Goal: Use online tool/utility

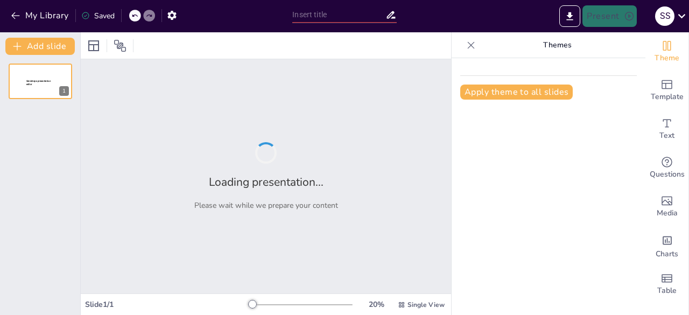
click at [280, 45] on div at bounding box center [266, 45] width 370 height 26
type input "Learning Agile with Practical exposure guidance"
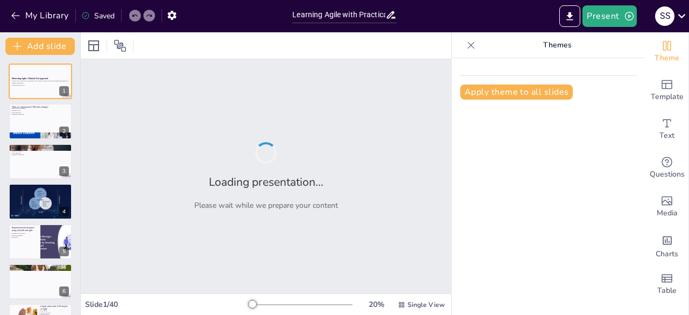
checkbox input "true"
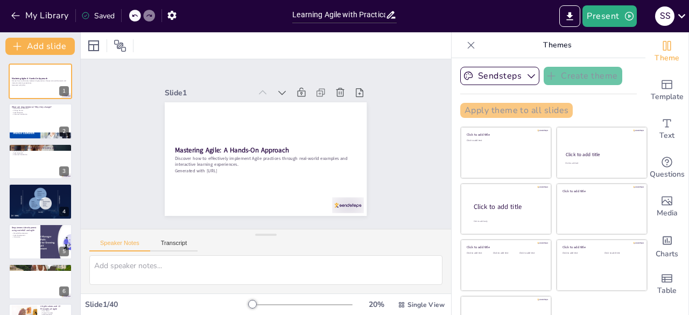
checkbox input "true"
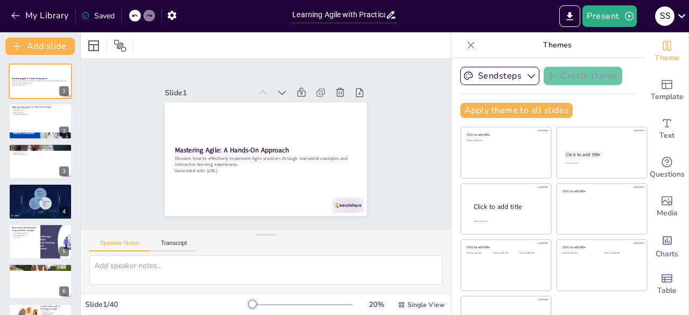
checkbox input "true"
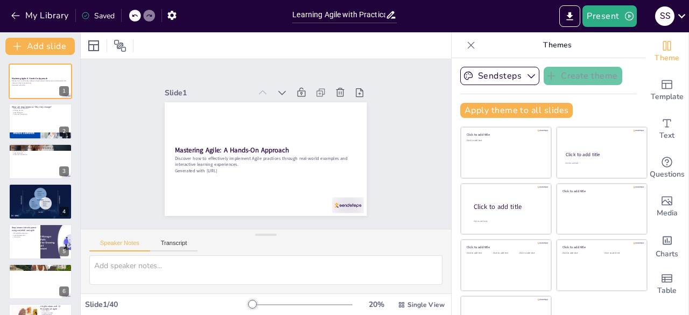
checkbox input "true"
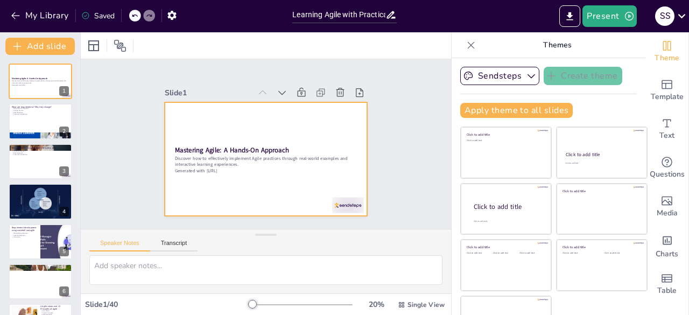
checkbox input "true"
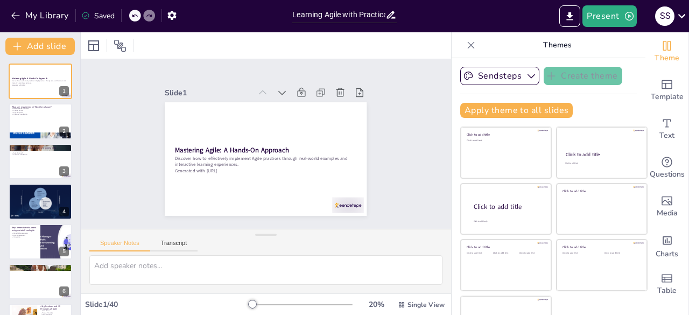
checkbox input "true"
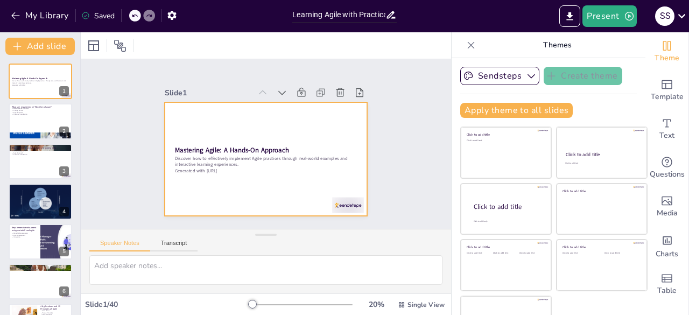
checkbox input "true"
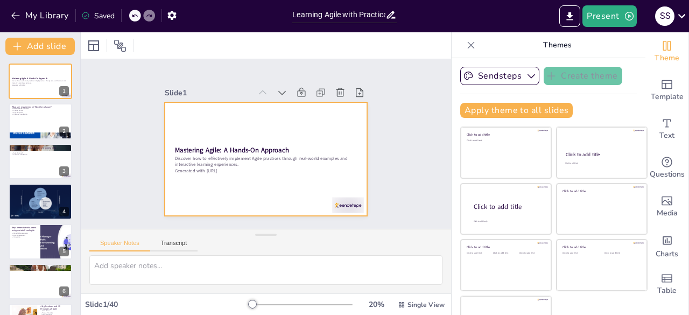
checkbox input "true"
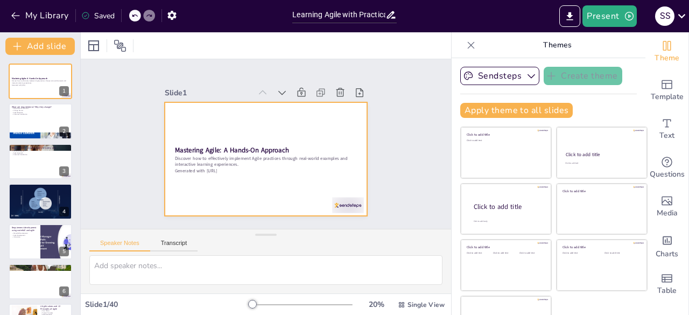
checkbox input "true"
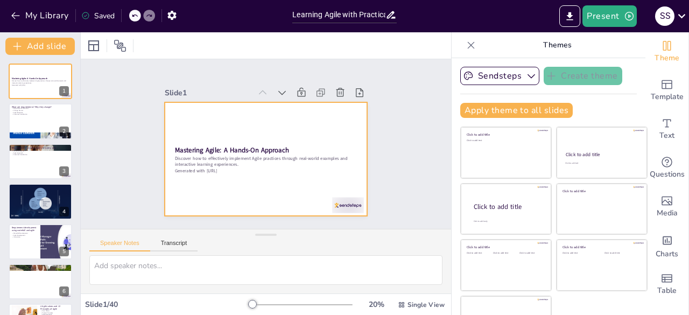
checkbox input "true"
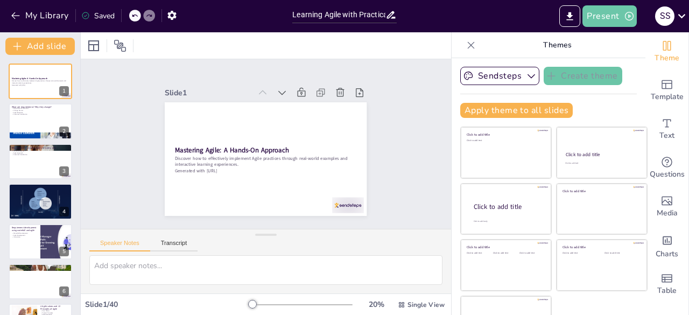
click at [625, 18] on icon "button" at bounding box center [629, 16] width 11 height 11
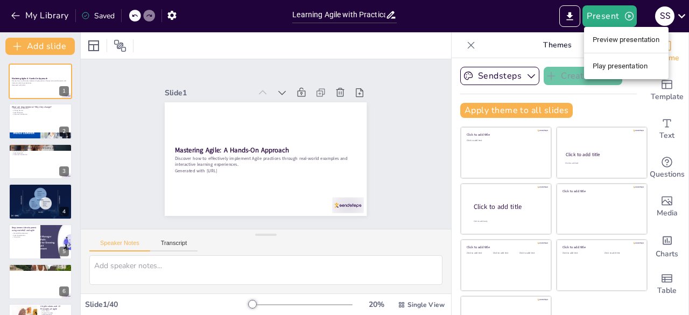
click at [513, 23] on div at bounding box center [344, 157] width 689 height 315
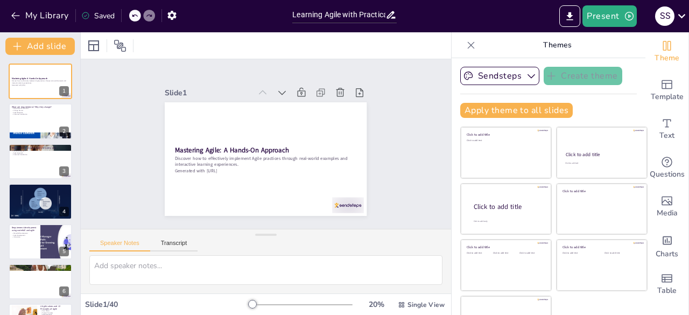
click at [678, 16] on icon at bounding box center [682, 16] width 15 height 15
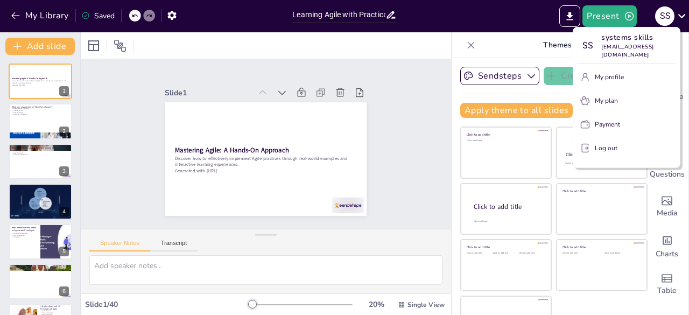
click at [103, 15] on div at bounding box center [344, 157] width 689 height 315
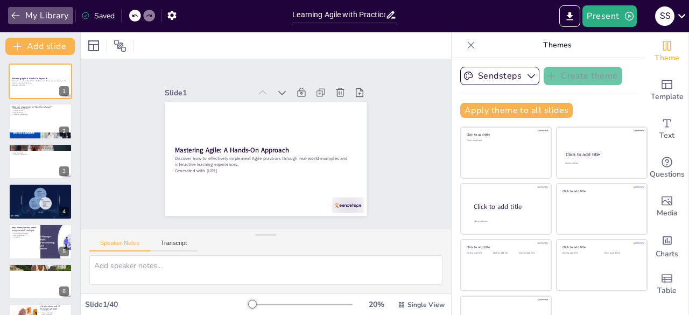
click at [29, 13] on button "My Library" at bounding box center [40, 15] width 65 height 17
